Goal: Entertainment & Leisure: Consume media (video, audio)

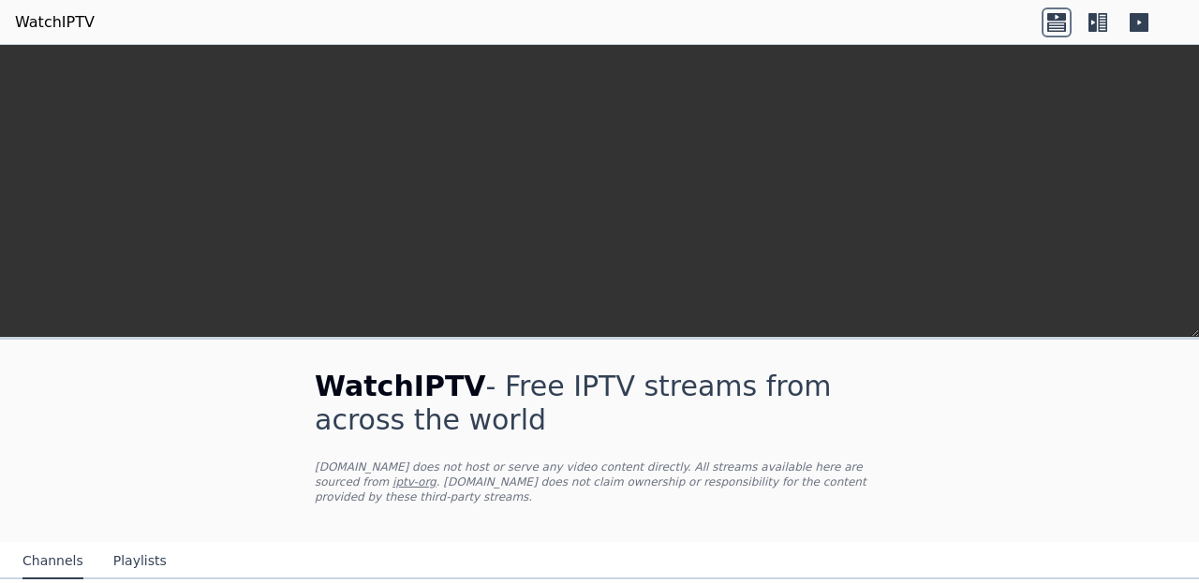
scroll to position [589, 0]
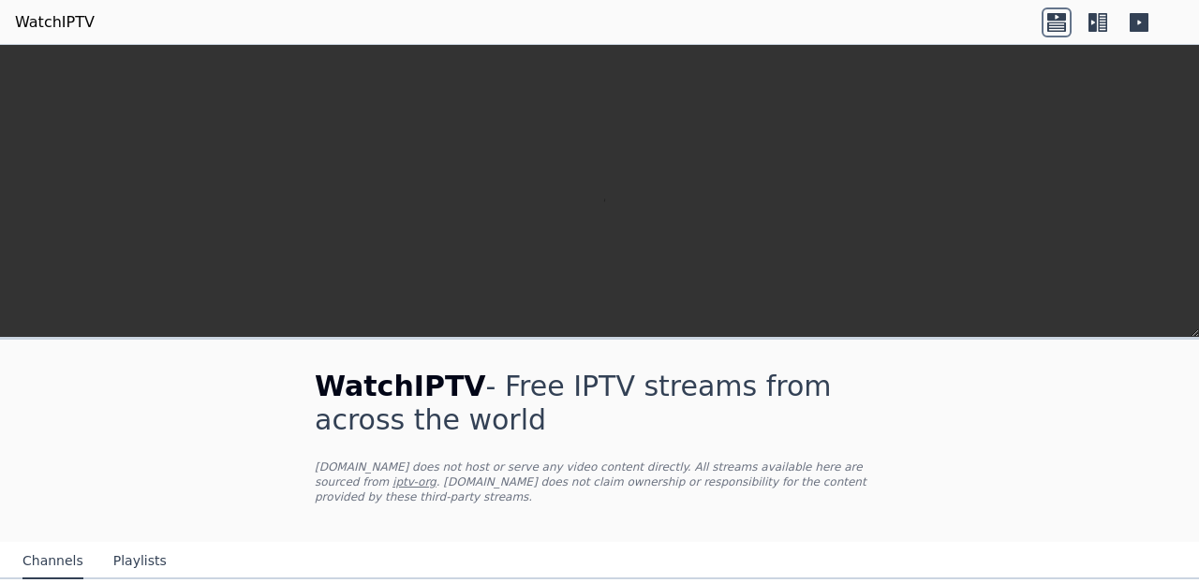
scroll to position [759, 0]
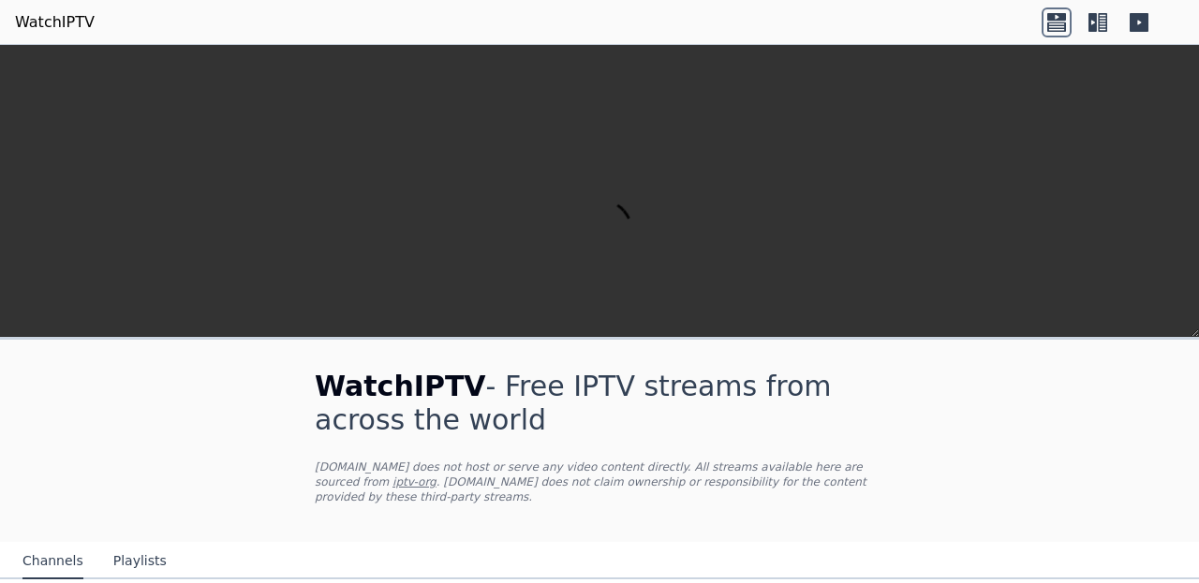
scroll to position [0, 0]
